Goal: Information Seeking & Learning: Check status

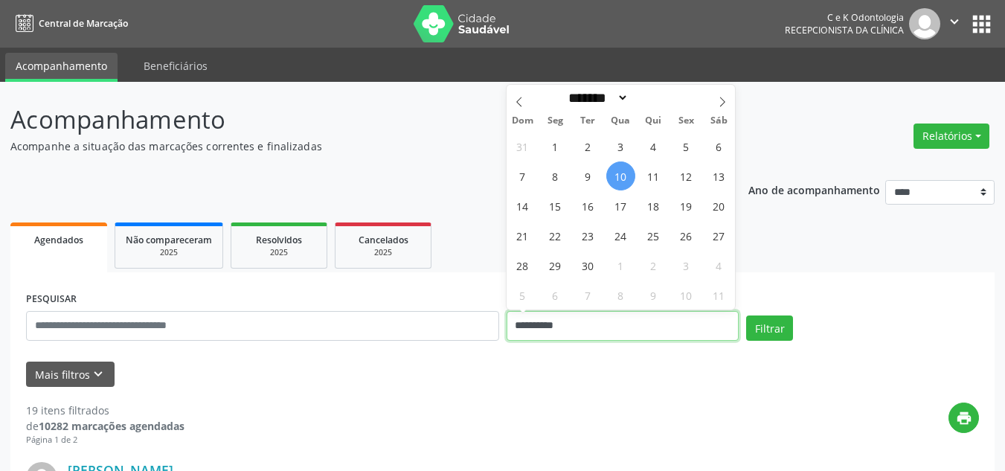
click at [625, 325] on input "**********" at bounding box center [622, 326] width 233 height 30
click at [554, 202] on span "15" at bounding box center [555, 205] width 29 height 29
type input "**********"
click at [554, 202] on span "15" at bounding box center [555, 205] width 29 height 29
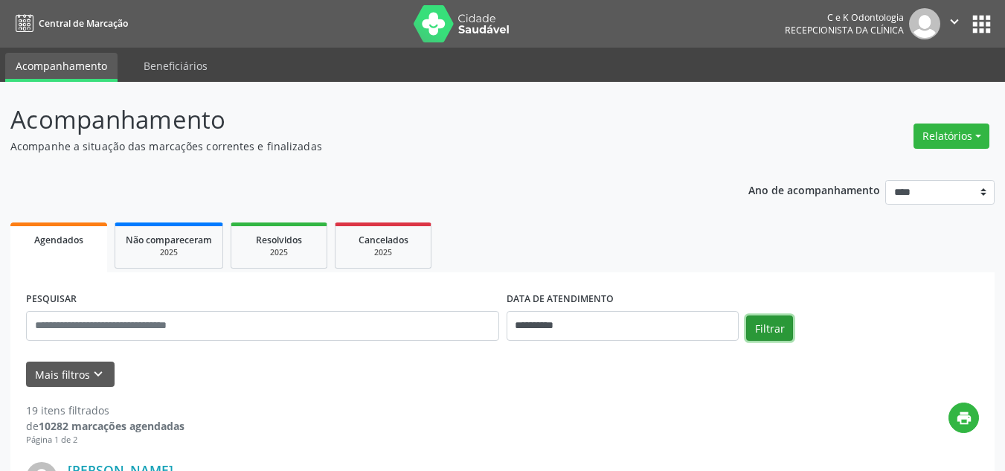
click at [764, 326] on button "Filtrar" at bounding box center [769, 327] width 47 height 25
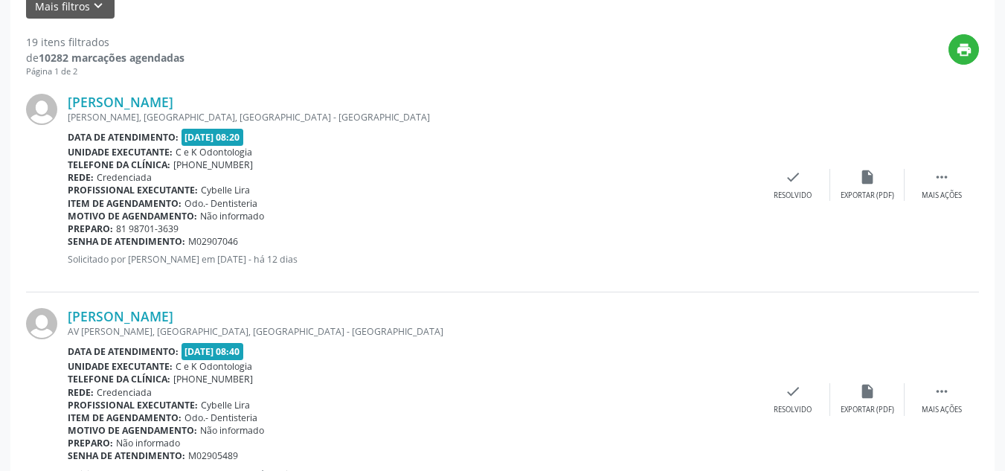
scroll to position [381, 0]
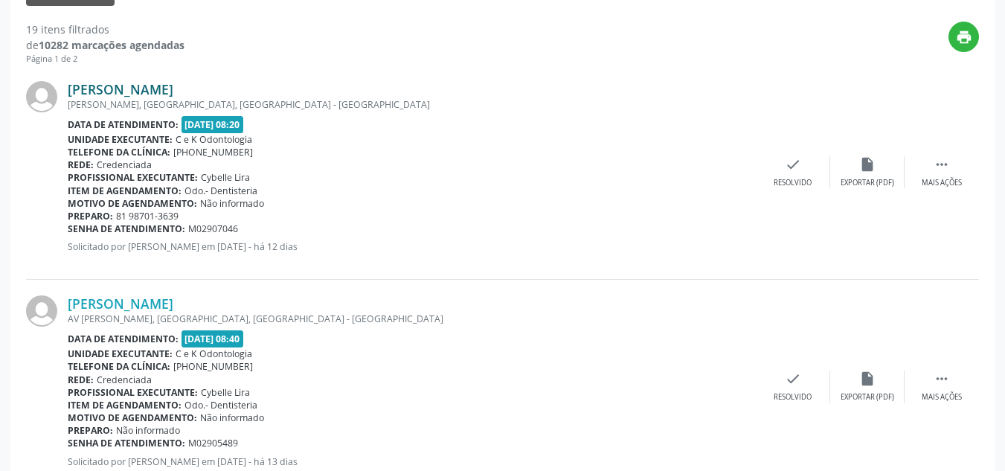
click at [128, 81] on link "[PERSON_NAME]" at bounding box center [121, 89] width 106 height 16
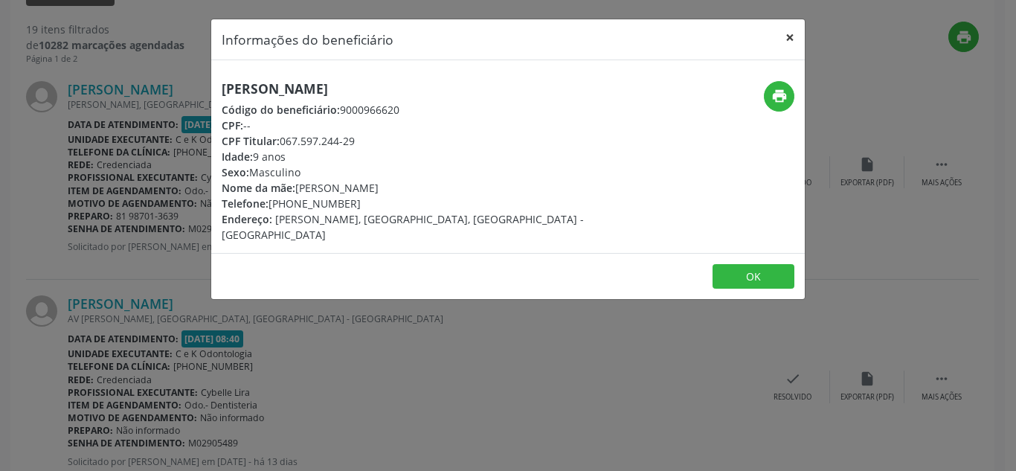
click at [788, 36] on button "×" at bounding box center [790, 37] width 30 height 36
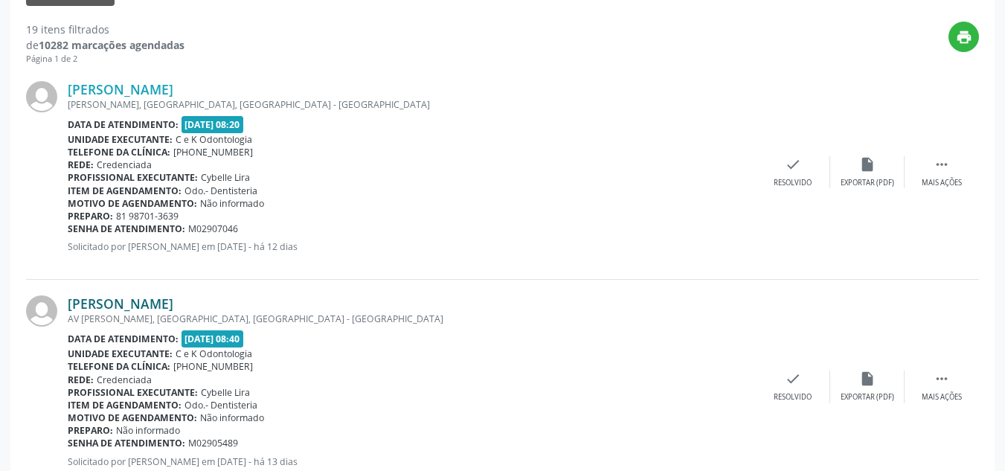
click at [173, 300] on link "[PERSON_NAME]" at bounding box center [121, 303] width 106 height 16
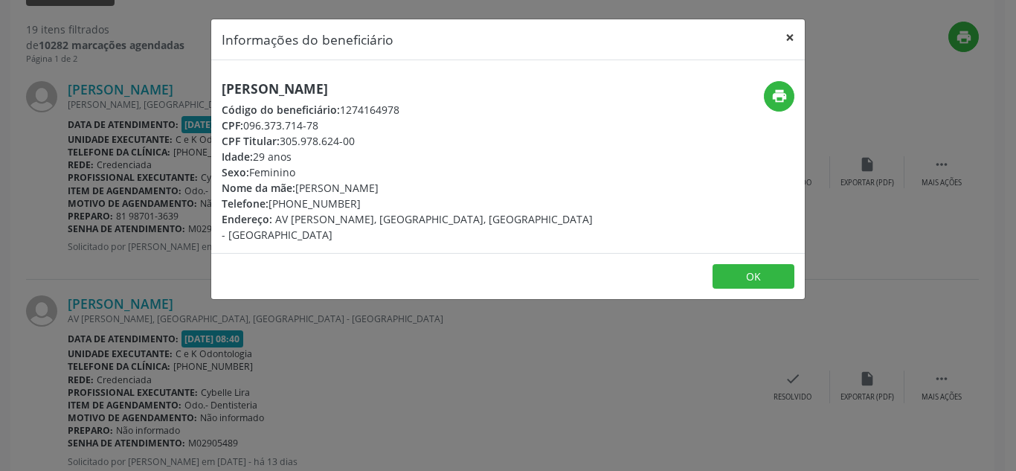
click at [793, 35] on button "×" at bounding box center [790, 37] width 30 height 36
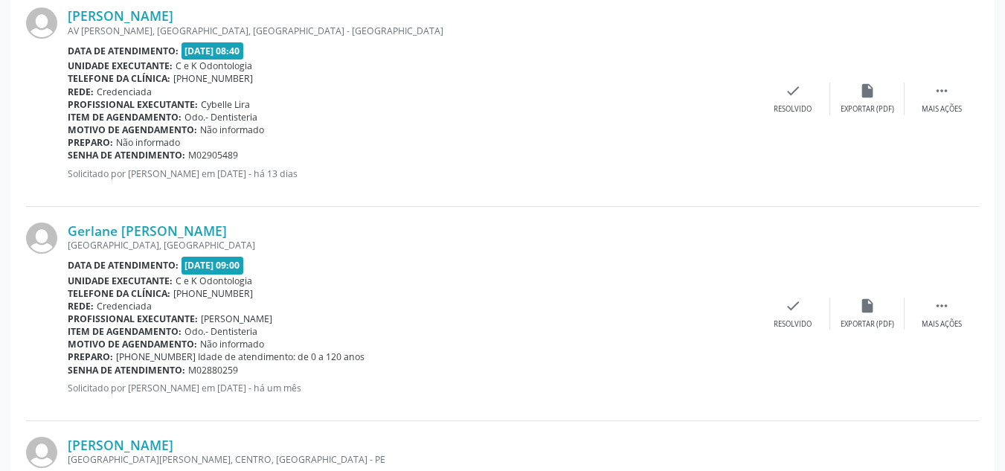
scroll to position [778, 0]
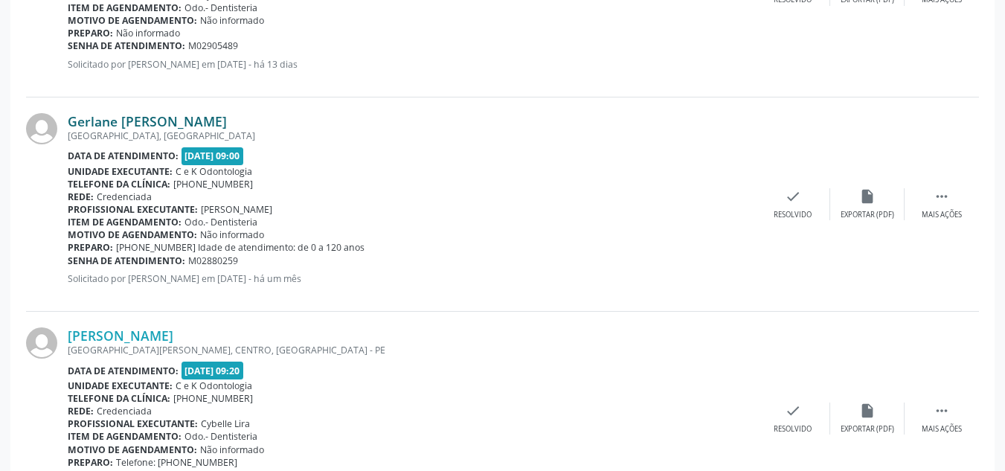
click at [138, 123] on link "Gerlane [PERSON_NAME]" at bounding box center [147, 121] width 159 height 16
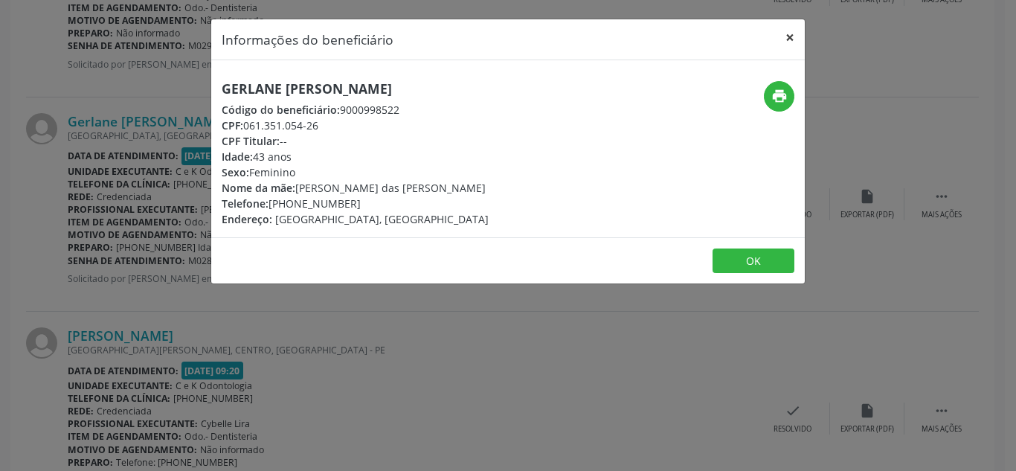
click at [791, 45] on button "×" at bounding box center [790, 37] width 30 height 36
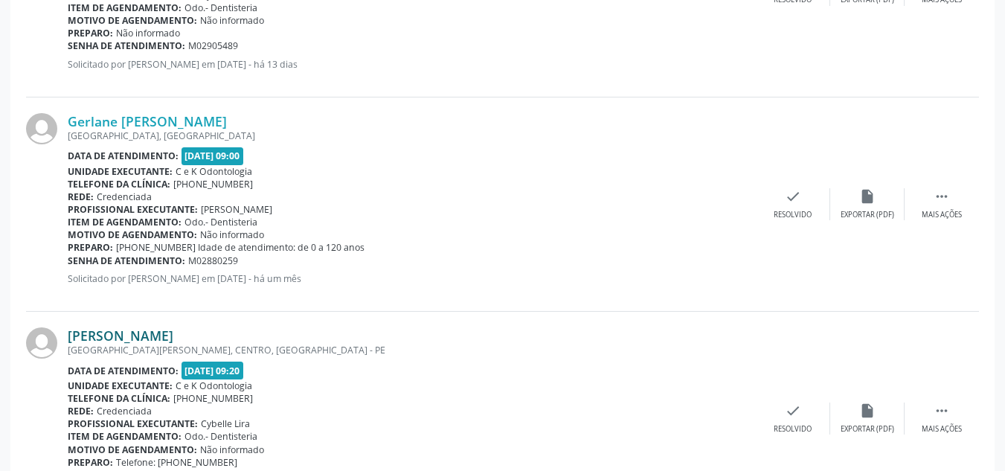
click at [145, 336] on link "[PERSON_NAME]" at bounding box center [121, 335] width 106 height 16
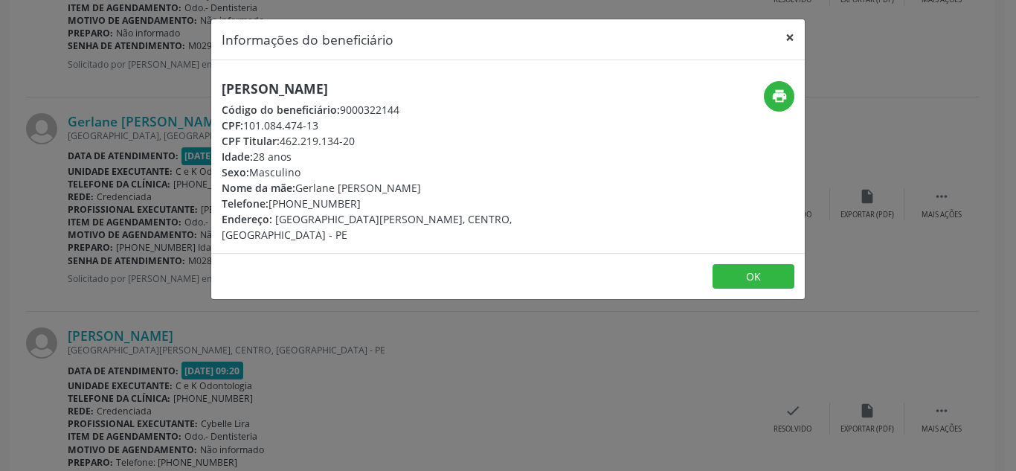
click at [789, 38] on button "×" at bounding box center [790, 37] width 30 height 36
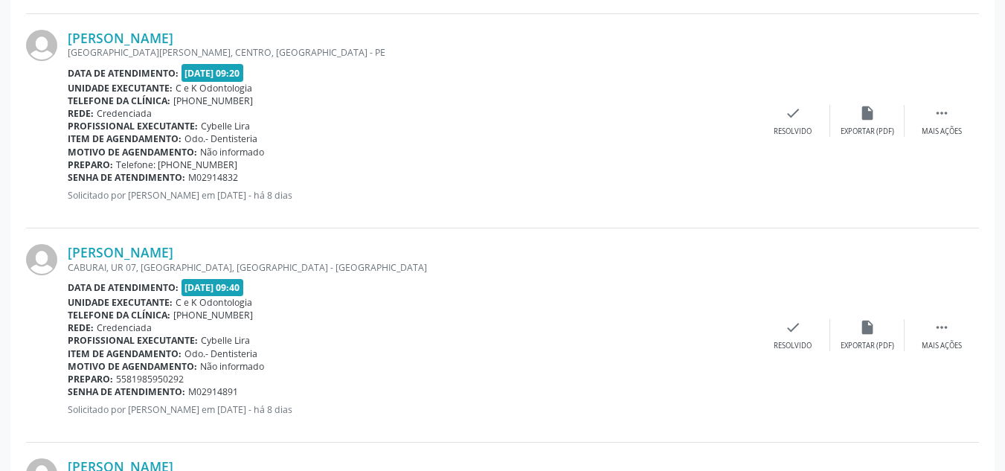
scroll to position [1184, 0]
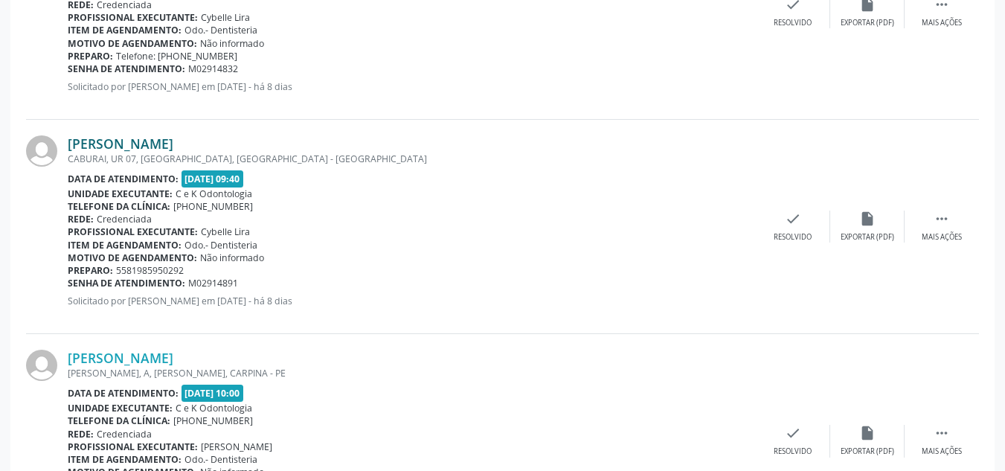
click at [166, 148] on link "[PERSON_NAME]" at bounding box center [121, 143] width 106 height 16
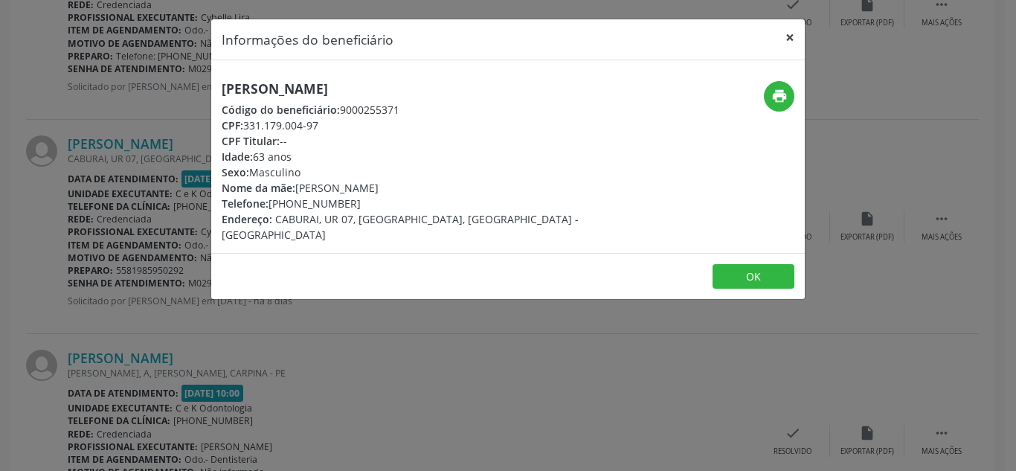
click at [791, 36] on button "×" at bounding box center [790, 37] width 30 height 36
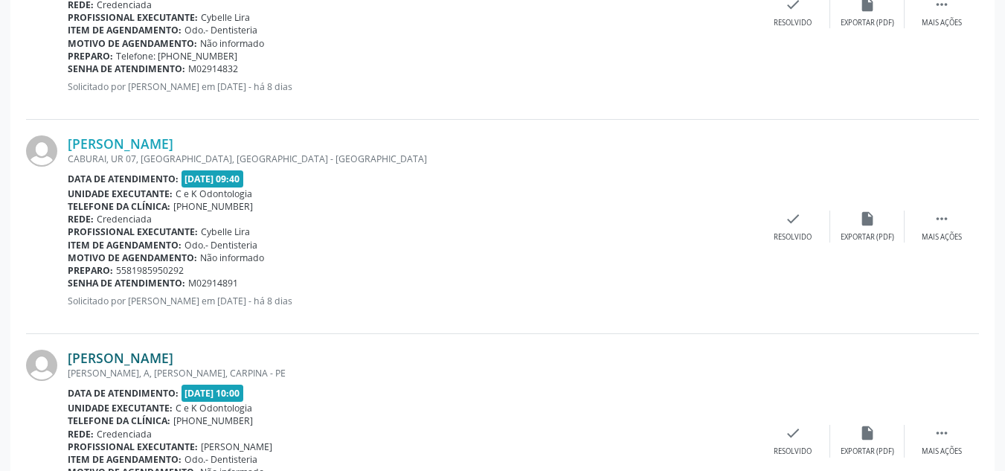
click at [166, 355] on link "[PERSON_NAME]" at bounding box center [121, 358] width 106 height 16
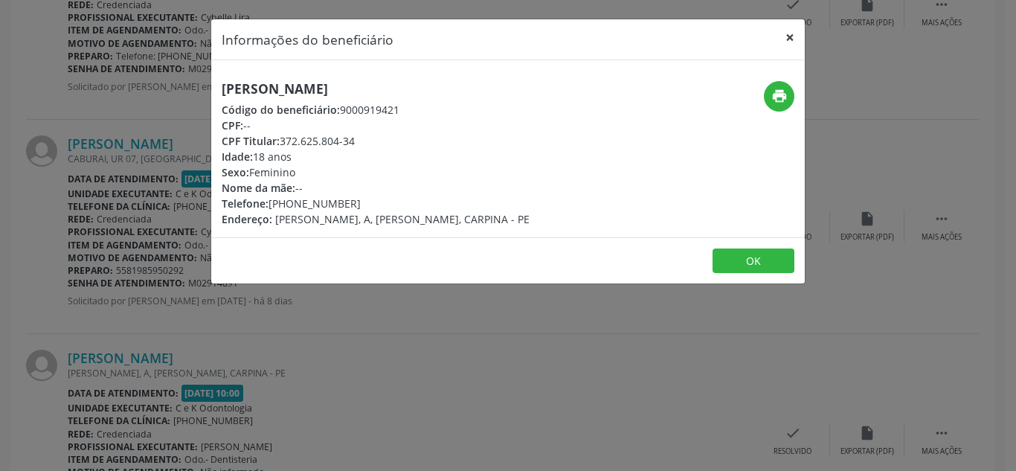
click at [788, 40] on button "×" at bounding box center [790, 37] width 30 height 36
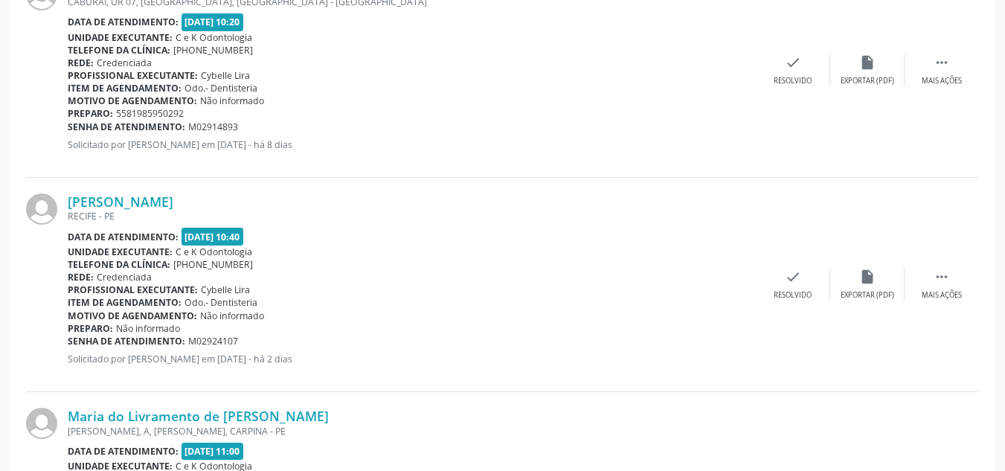
scroll to position [1739, 0]
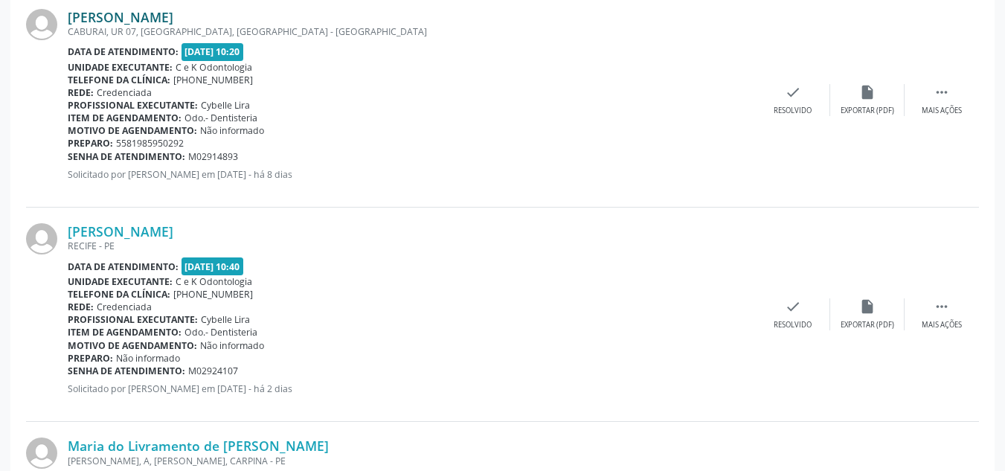
click at [158, 18] on link "[PERSON_NAME]" at bounding box center [121, 17] width 106 height 16
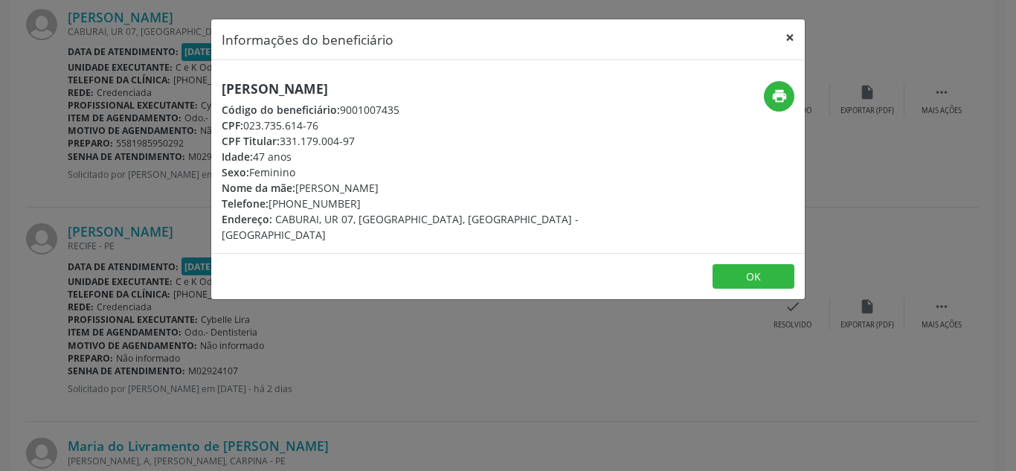
click at [787, 43] on button "×" at bounding box center [790, 37] width 30 height 36
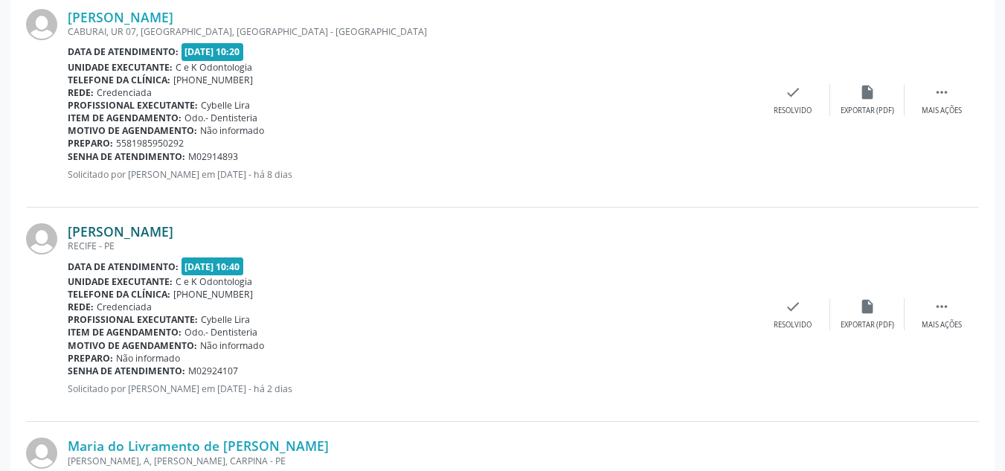
click at [170, 226] on link "[PERSON_NAME]" at bounding box center [121, 231] width 106 height 16
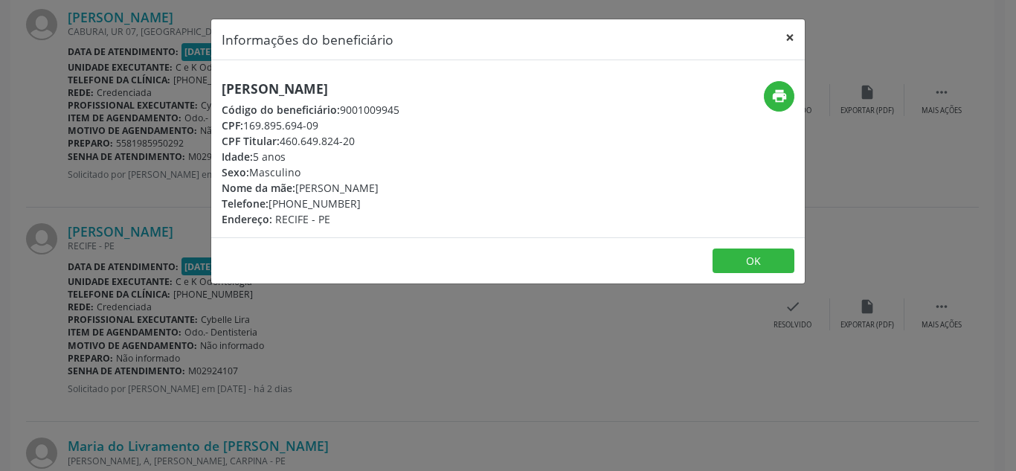
click at [785, 42] on button "×" at bounding box center [790, 37] width 30 height 36
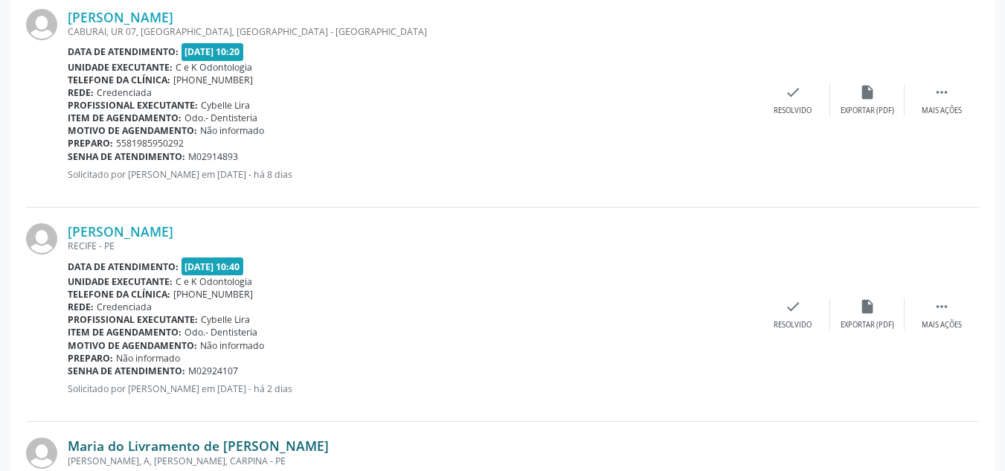
click at [146, 448] on link "Maria do Livramento de [PERSON_NAME]" at bounding box center [198, 445] width 261 height 16
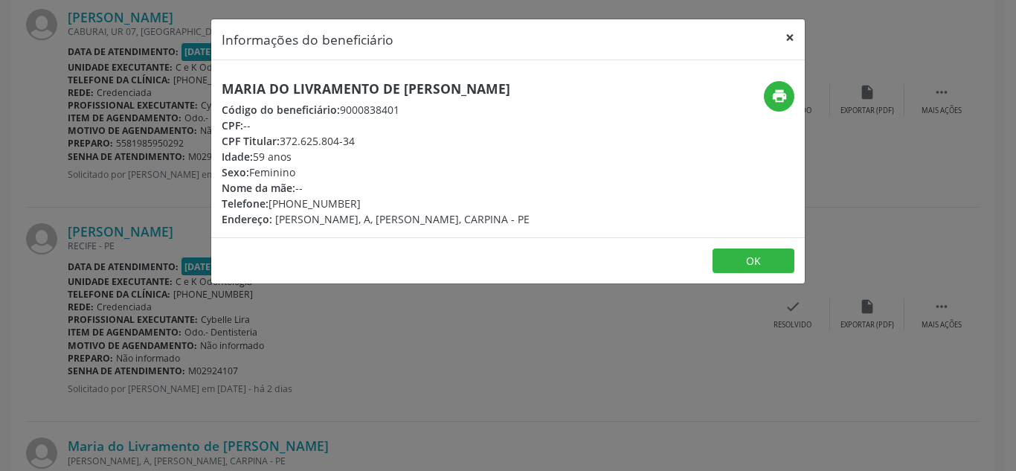
click at [791, 38] on button "×" at bounding box center [790, 37] width 30 height 36
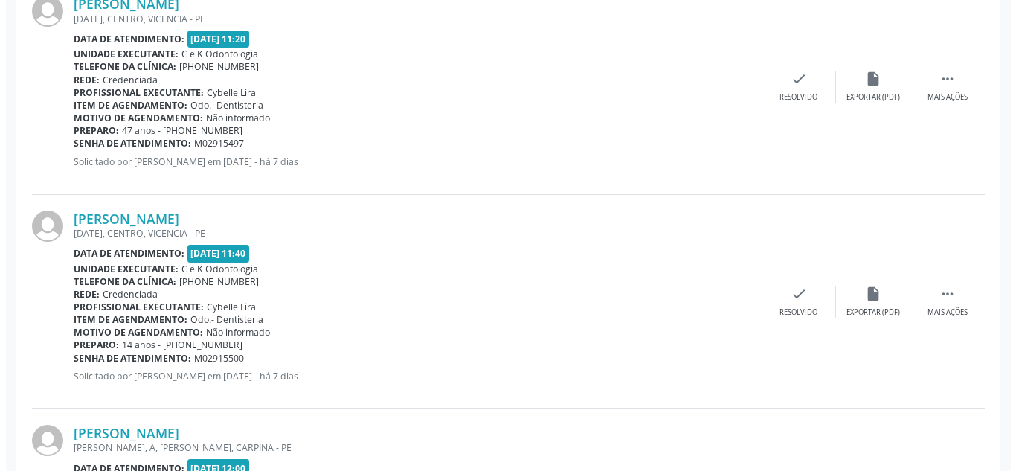
scroll to position [2404, 0]
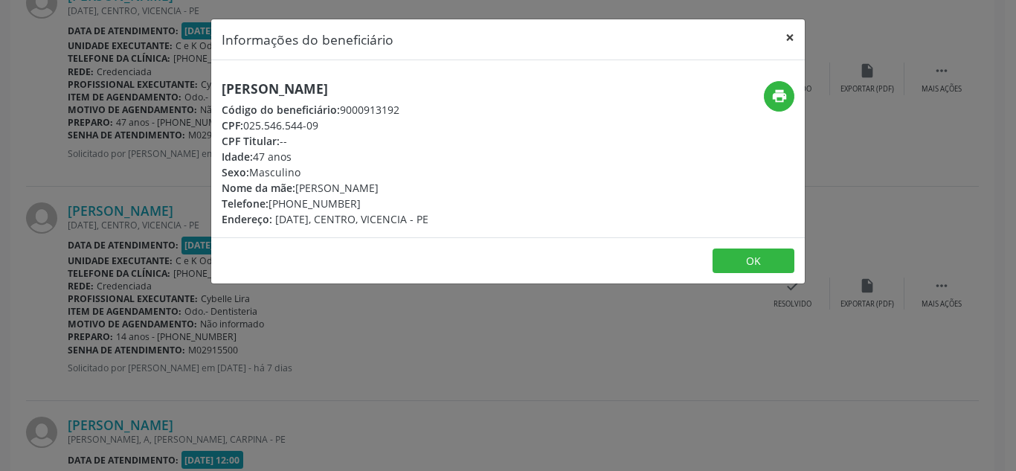
click at [789, 35] on button "×" at bounding box center [790, 37] width 30 height 36
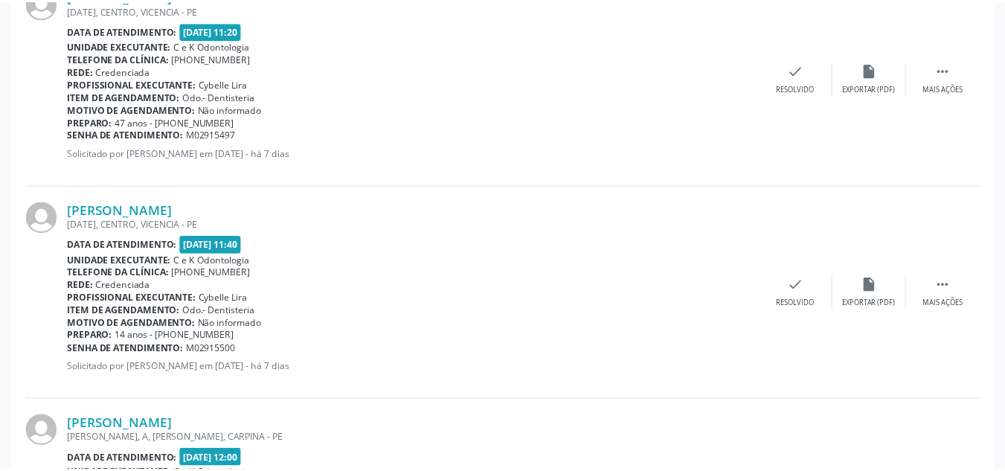
scroll to position [2391, 0]
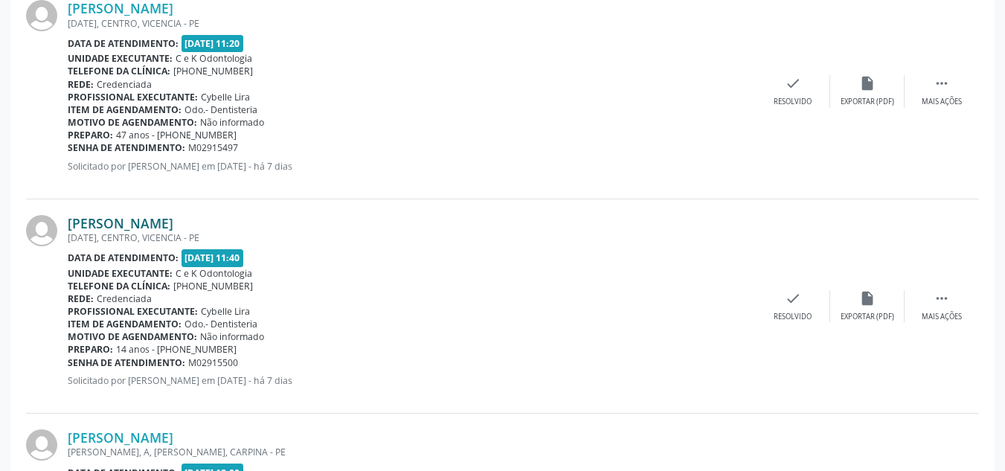
click at [130, 222] on link "[PERSON_NAME]" at bounding box center [121, 223] width 106 height 16
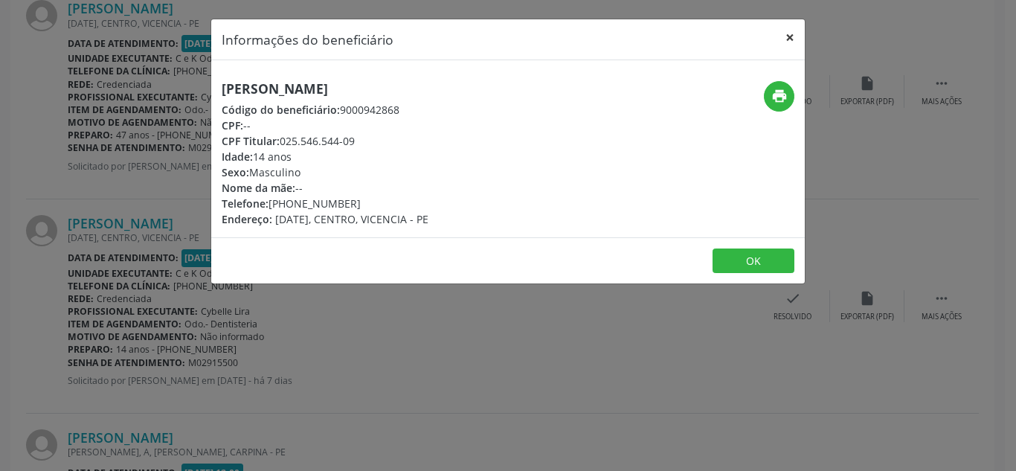
click at [793, 32] on button "×" at bounding box center [790, 37] width 30 height 36
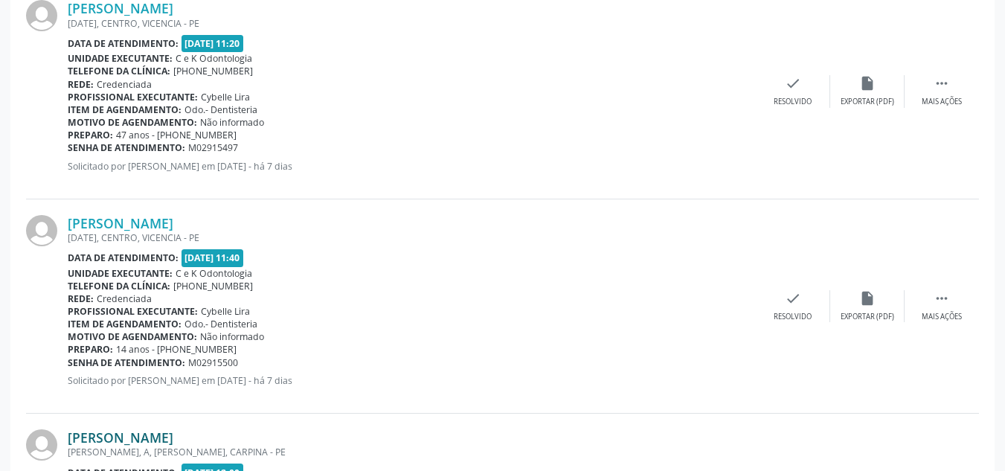
click at [173, 437] on link "[PERSON_NAME]" at bounding box center [121, 437] width 106 height 16
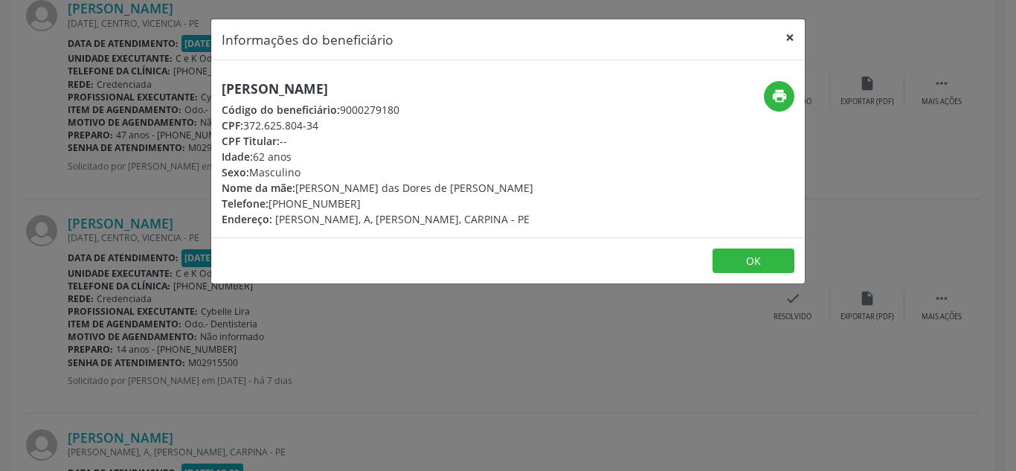
click at [782, 36] on button "×" at bounding box center [790, 37] width 30 height 36
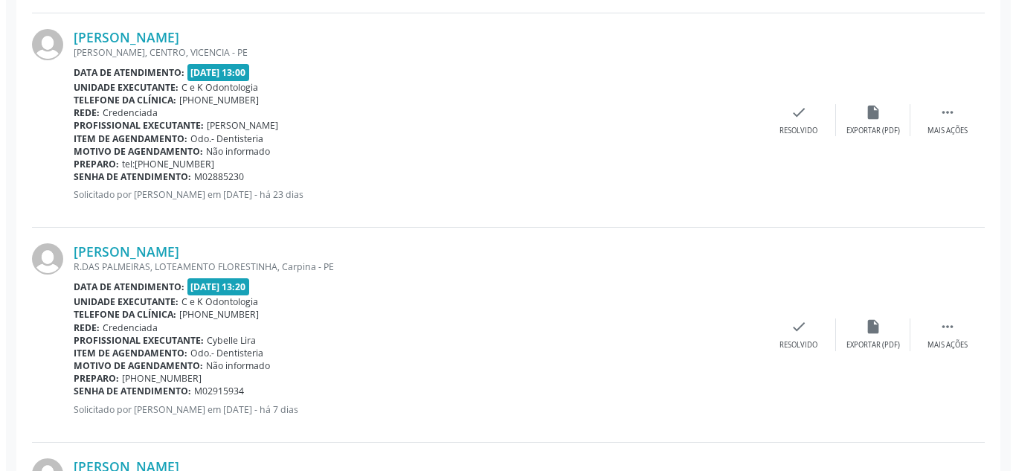
scroll to position [3035, 0]
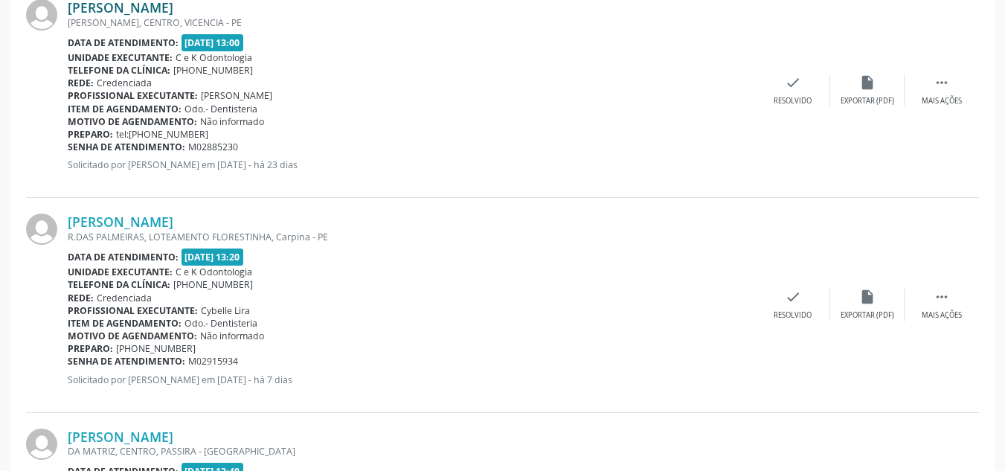
click at [147, 7] on link "[PERSON_NAME]" at bounding box center [121, 7] width 106 height 16
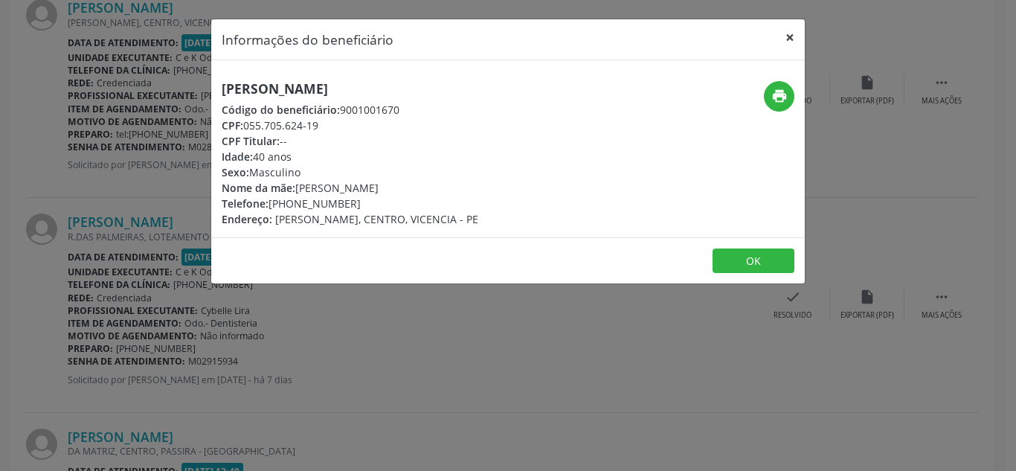
click at [788, 40] on button "×" at bounding box center [790, 37] width 30 height 36
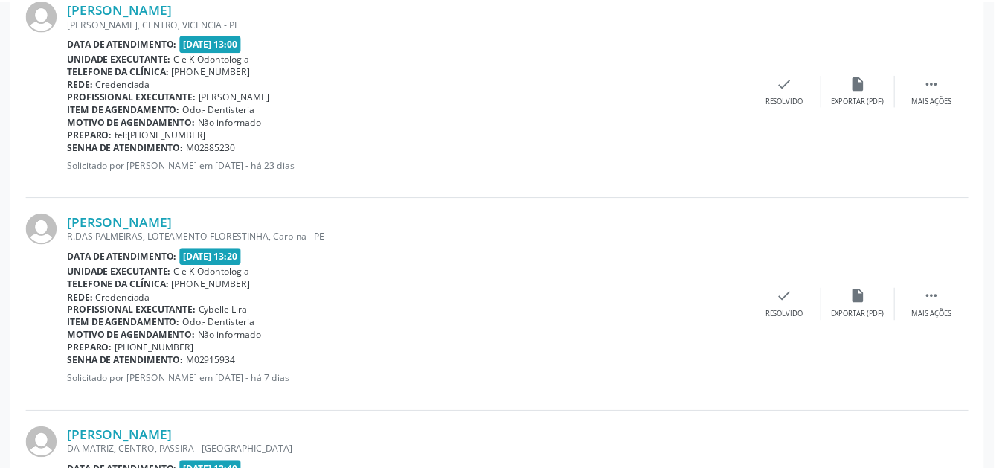
scroll to position [3034, 0]
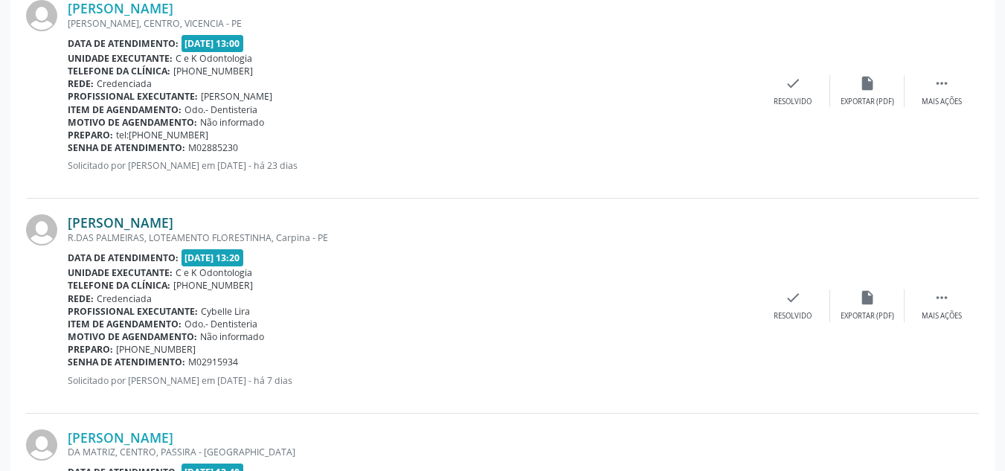
click at [154, 226] on link "[PERSON_NAME]" at bounding box center [121, 222] width 106 height 16
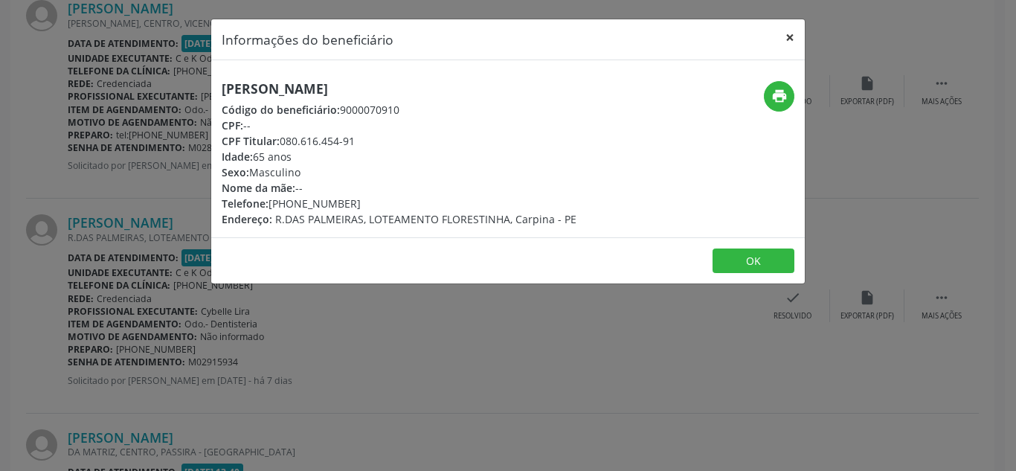
click at [791, 36] on button "×" at bounding box center [790, 37] width 30 height 36
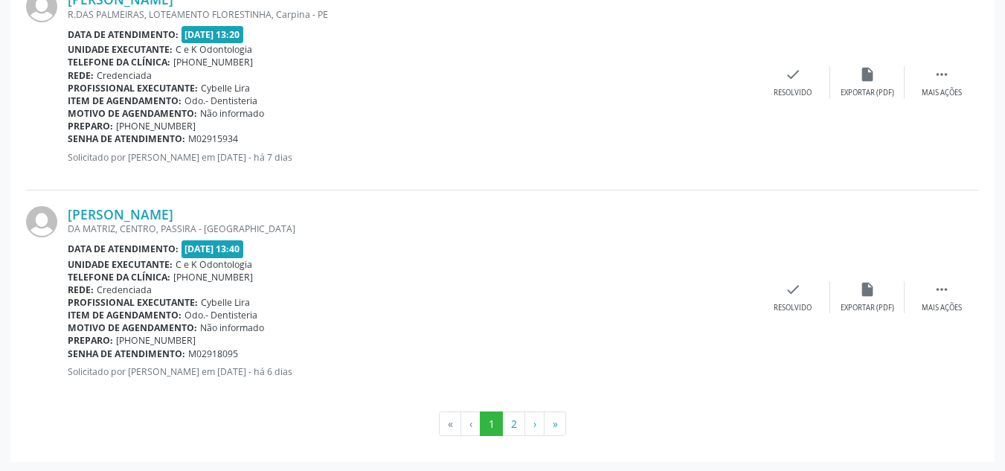
scroll to position [3259, 0]
click at [512, 423] on button "2" at bounding box center [513, 422] width 23 height 25
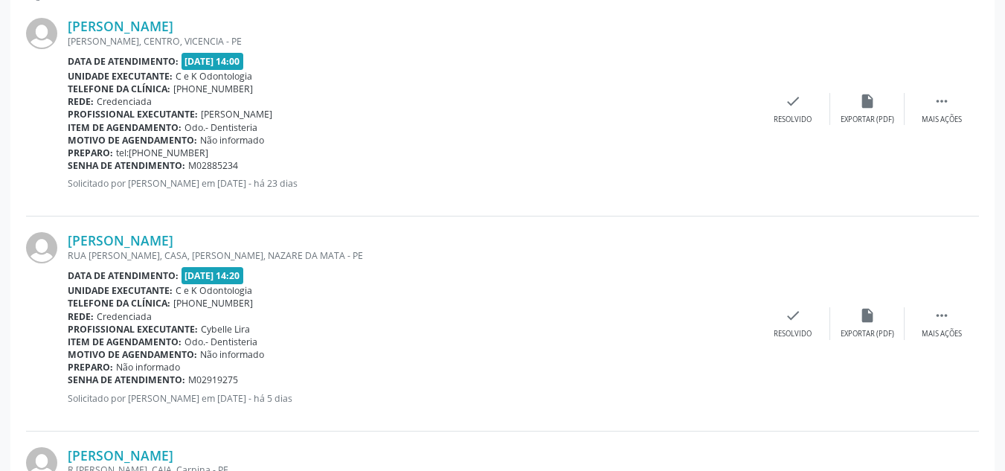
scroll to position [448, 0]
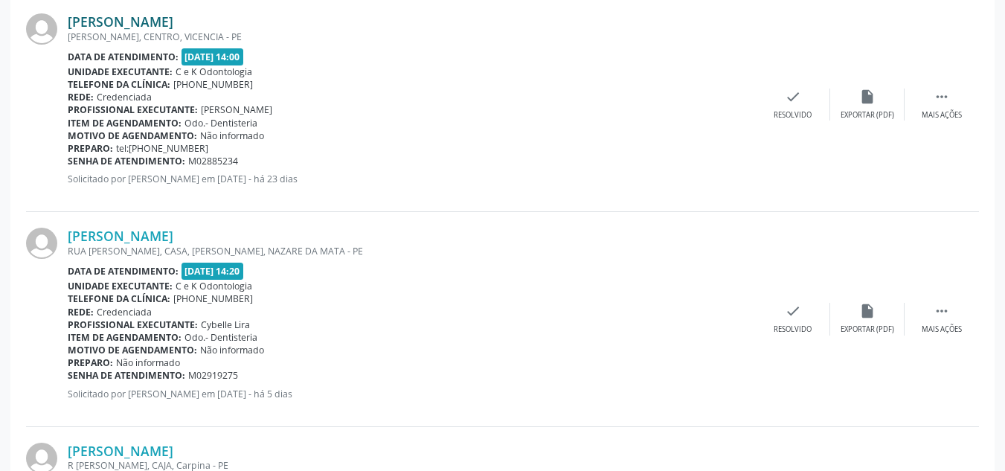
click at [115, 24] on link "[PERSON_NAME]" at bounding box center [121, 21] width 106 height 16
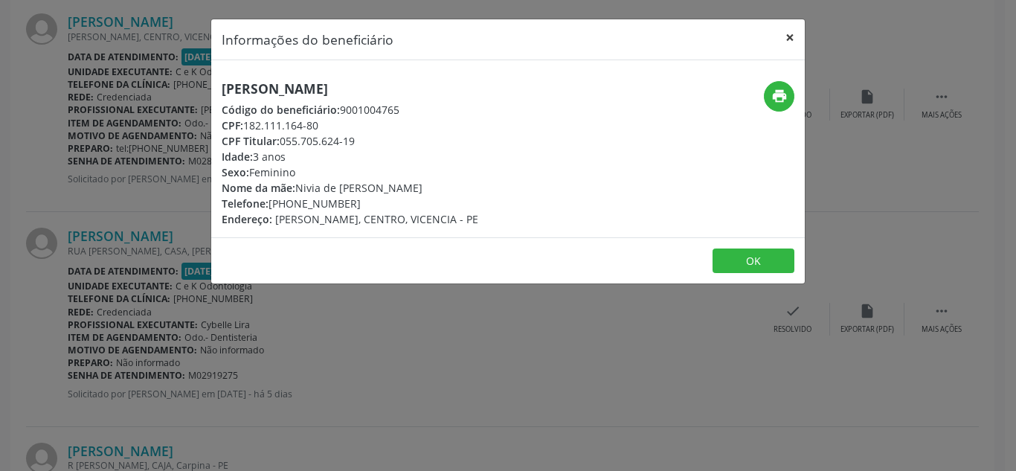
click at [793, 32] on button "×" at bounding box center [790, 37] width 30 height 36
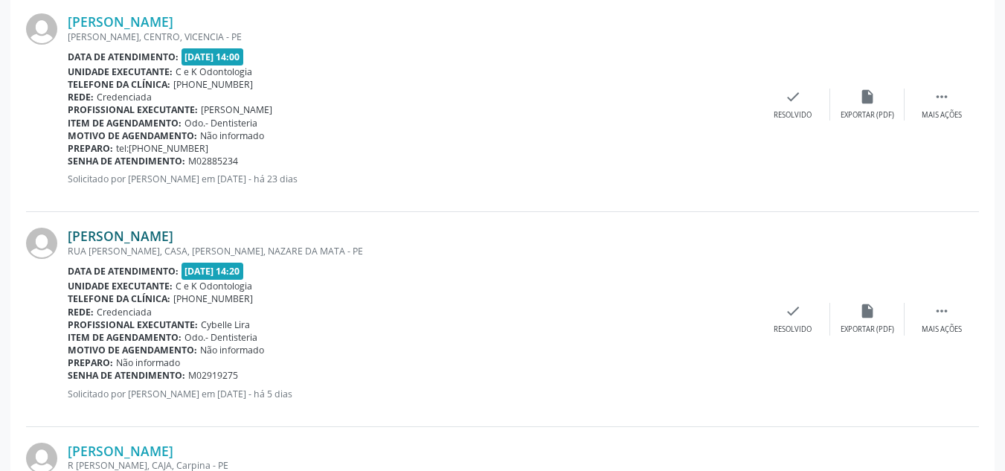
click at [170, 238] on link "[PERSON_NAME]" at bounding box center [121, 236] width 106 height 16
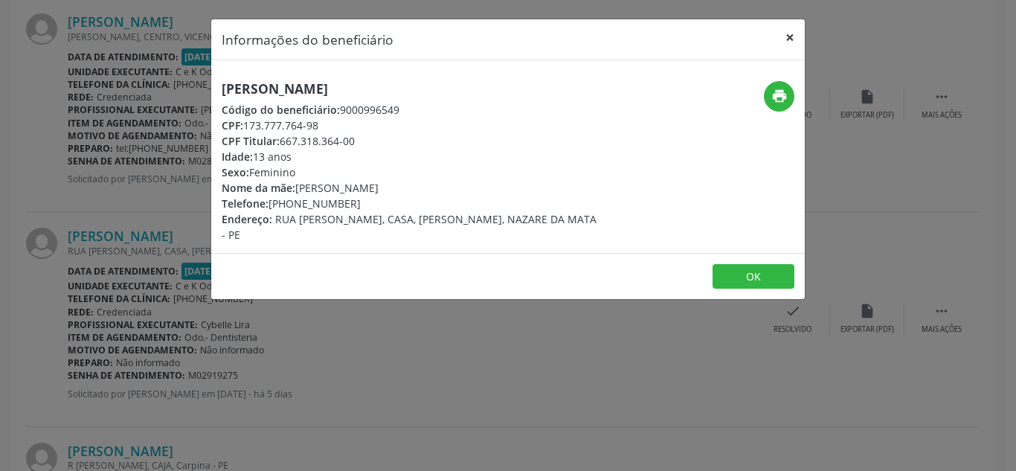
click at [788, 39] on button "×" at bounding box center [790, 37] width 30 height 36
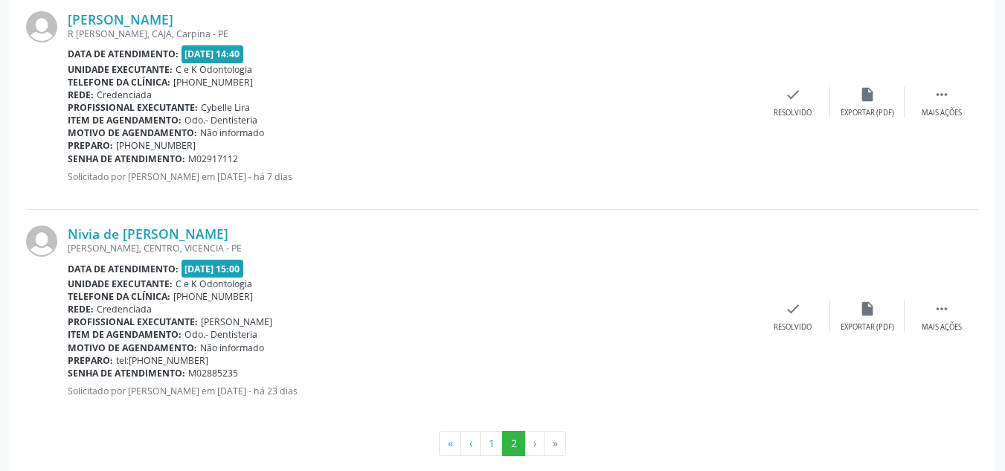
scroll to position [885, 0]
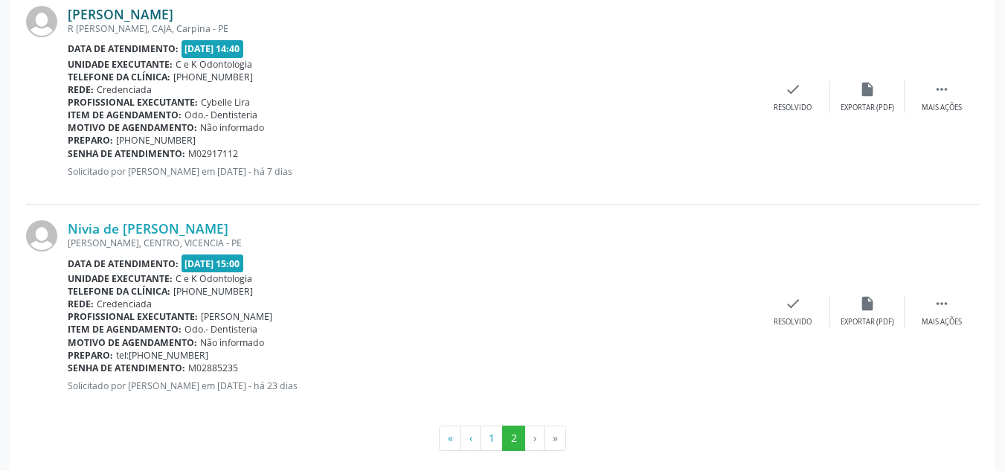
click at [129, 20] on link "[PERSON_NAME]" at bounding box center [121, 14] width 106 height 16
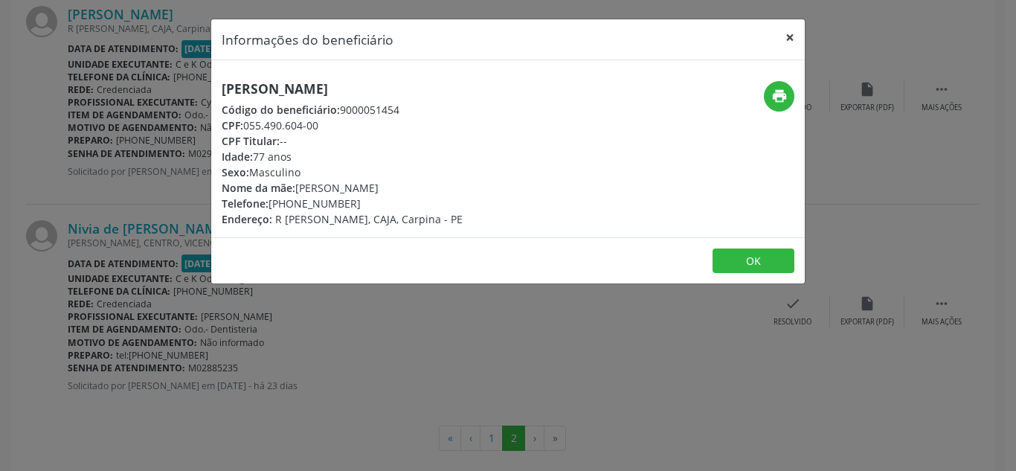
click at [796, 35] on button "×" at bounding box center [790, 37] width 30 height 36
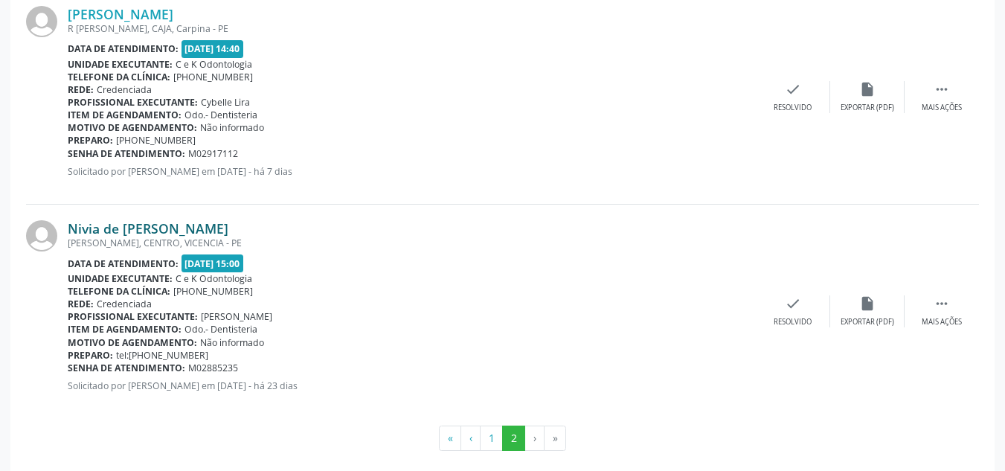
click at [173, 225] on link "Nivia de [PERSON_NAME]" at bounding box center [148, 228] width 161 height 16
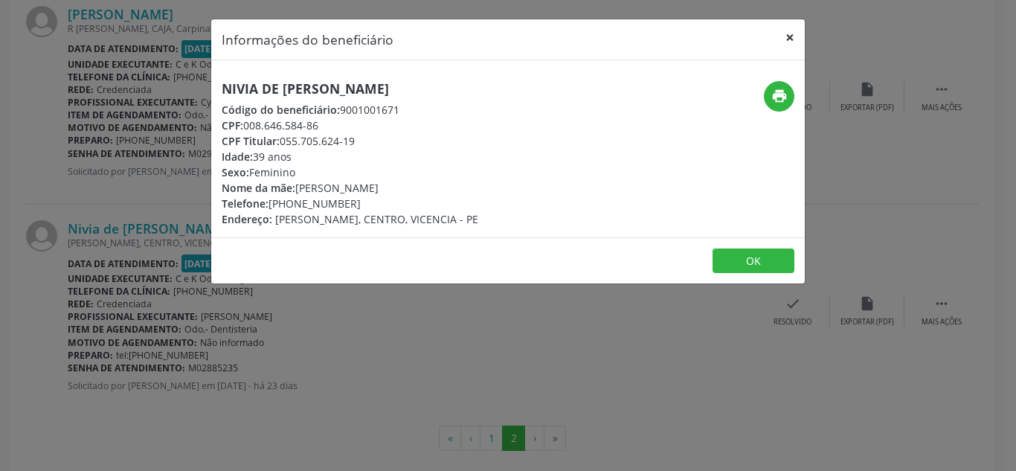
click at [786, 42] on button "×" at bounding box center [790, 37] width 30 height 36
